Goal: Transaction & Acquisition: Purchase product/service

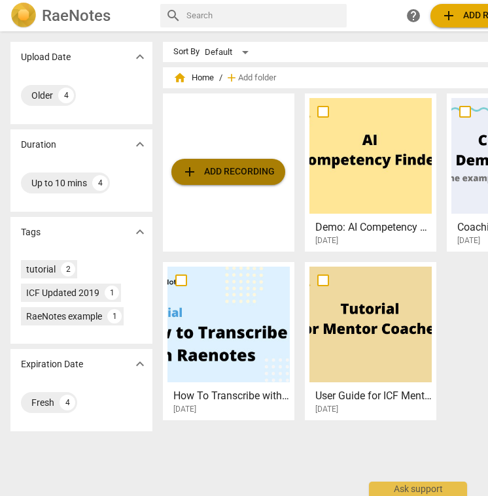
click at [266, 166] on span "add Add recording" at bounding box center [228, 172] width 93 height 16
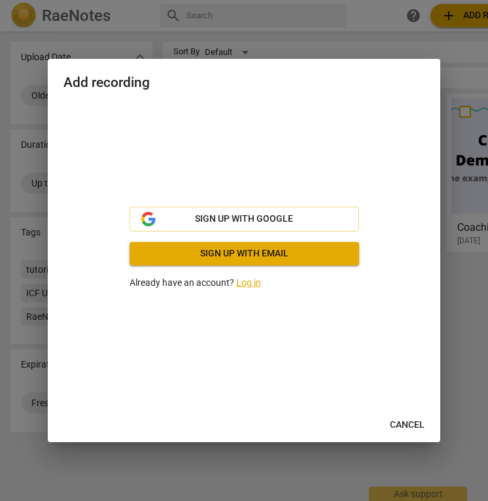
click at [231, 251] on span "Sign up with email" at bounding box center [244, 253] width 209 height 13
click at [252, 285] on link "Log in" at bounding box center [248, 282] width 25 height 10
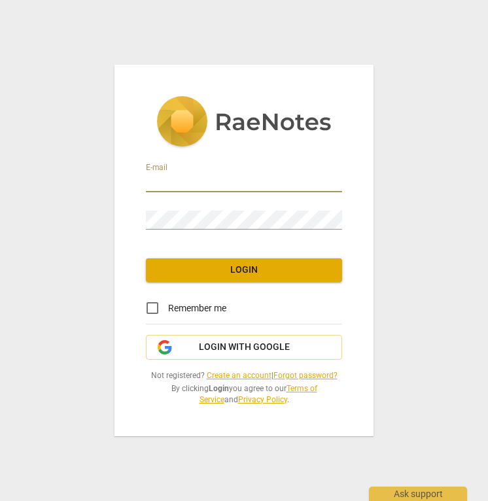
type input "szeep@web.de"
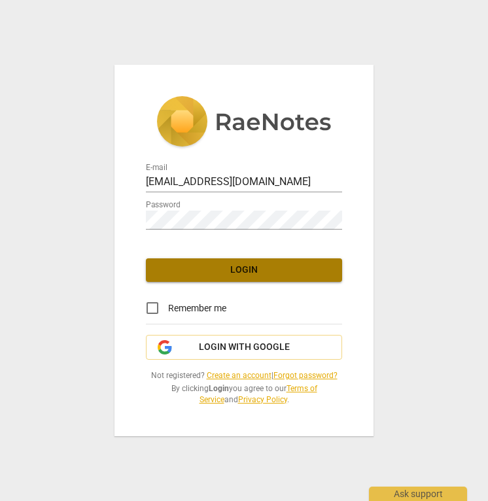
click at [210, 268] on span "Login" at bounding box center [243, 270] width 175 height 13
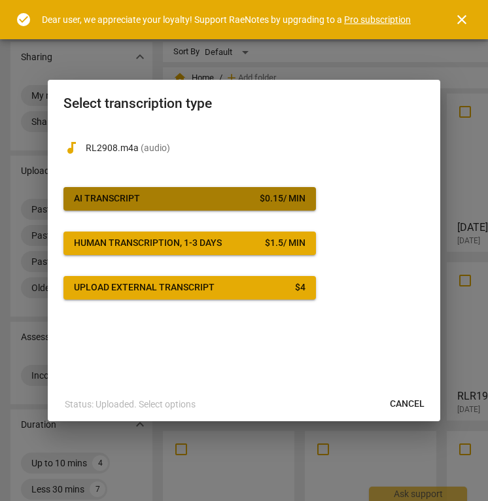
click at [170, 199] on span "AI Transcript $ 0.15 / min" at bounding box center [190, 198] width 232 height 13
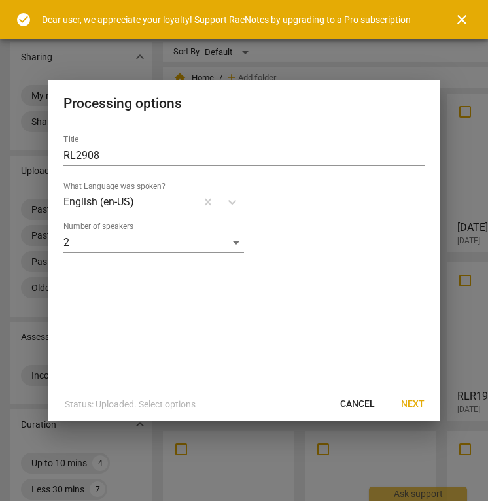
click at [417, 405] on span "Next" at bounding box center [413, 404] width 24 height 13
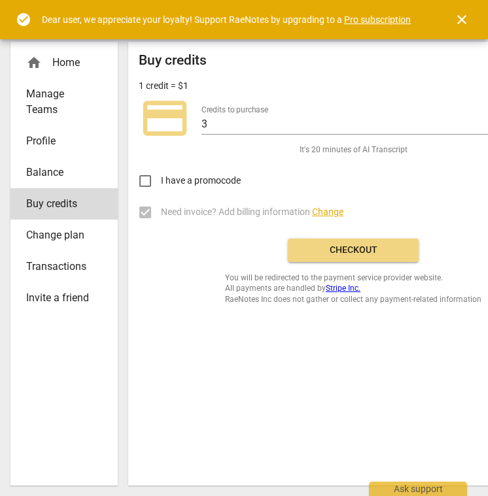
click at [333, 246] on span "Checkout" at bounding box center [353, 250] width 110 height 13
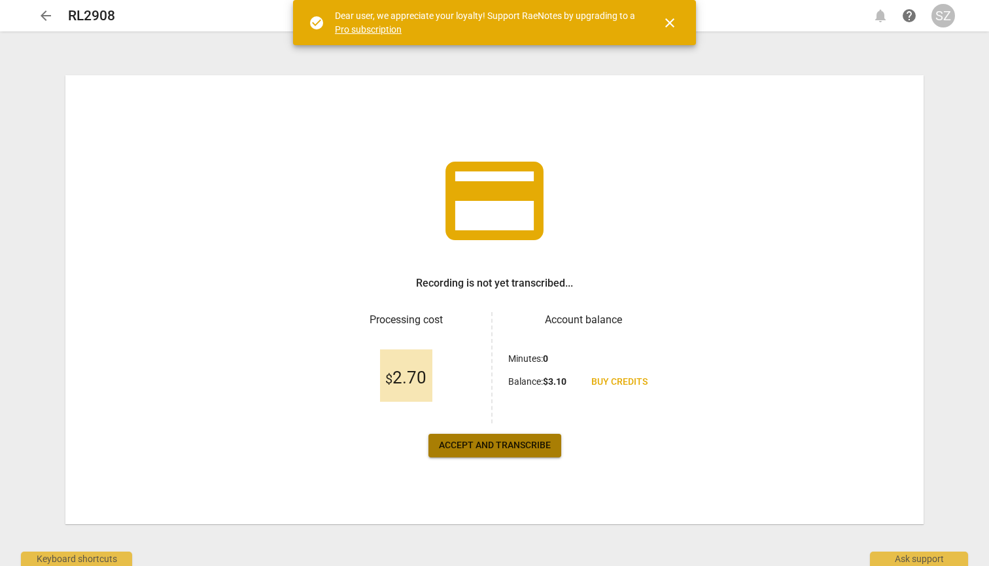
click at [495, 442] on span "Accept and transcribe" at bounding box center [495, 445] width 112 height 13
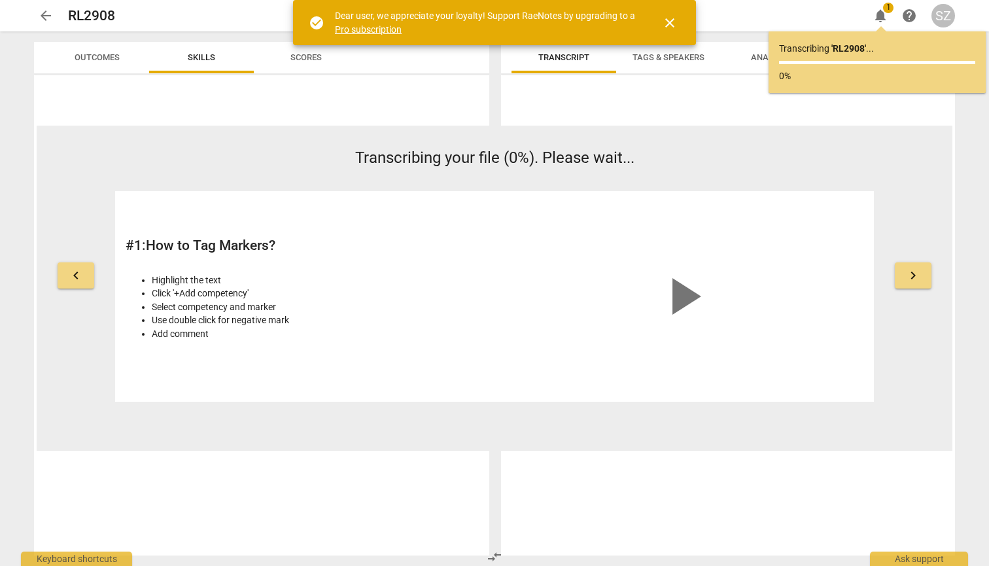
click at [674, 25] on span "close" at bounding box center [670, 23] width 16 height 16
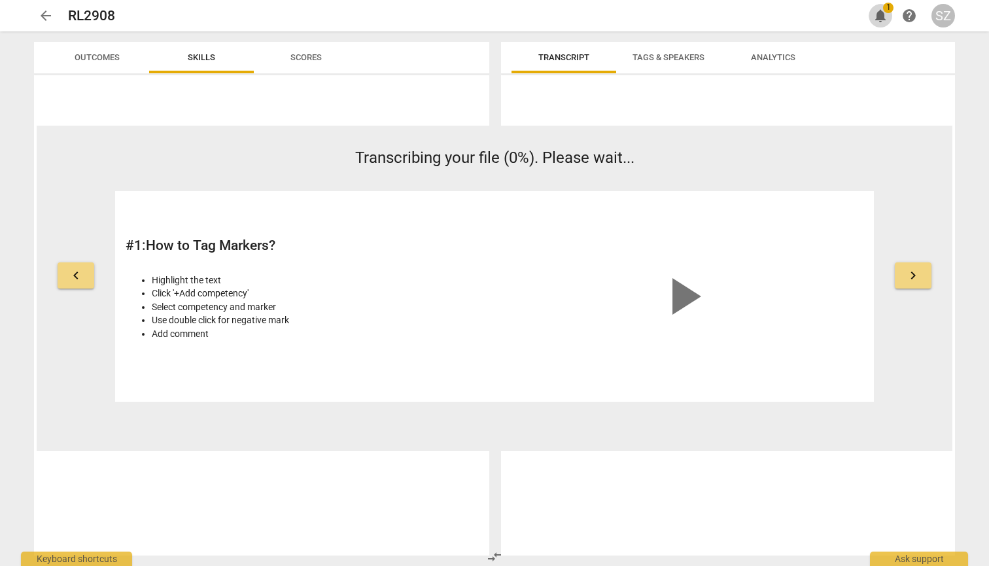
click at [884, 6] on span "1" at bounding box center [888, 8] width 10 height 10
